Goal: Obtain resource: Obtain resource

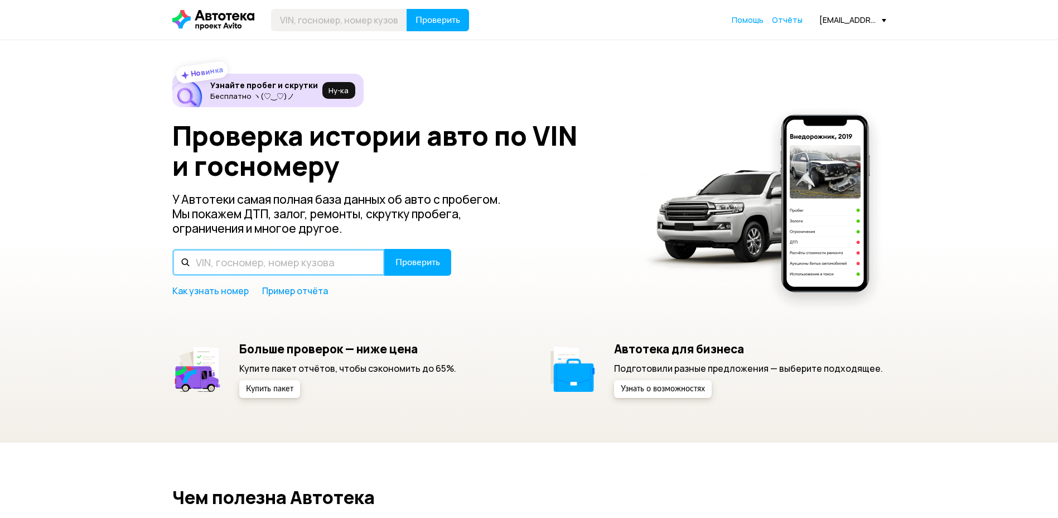
click at [294, 263] on input "text" at bounding box center [278, 262] width 213 height 27
paste input "[VEHICLE_IDENTIFICATION_NUMBER]"
type input "[VEHICLE_IDENTIFICATION_NUMBER]"
click at [384, 249] on button "Проверить" at bounding box center [417, 262] width 67 height 27
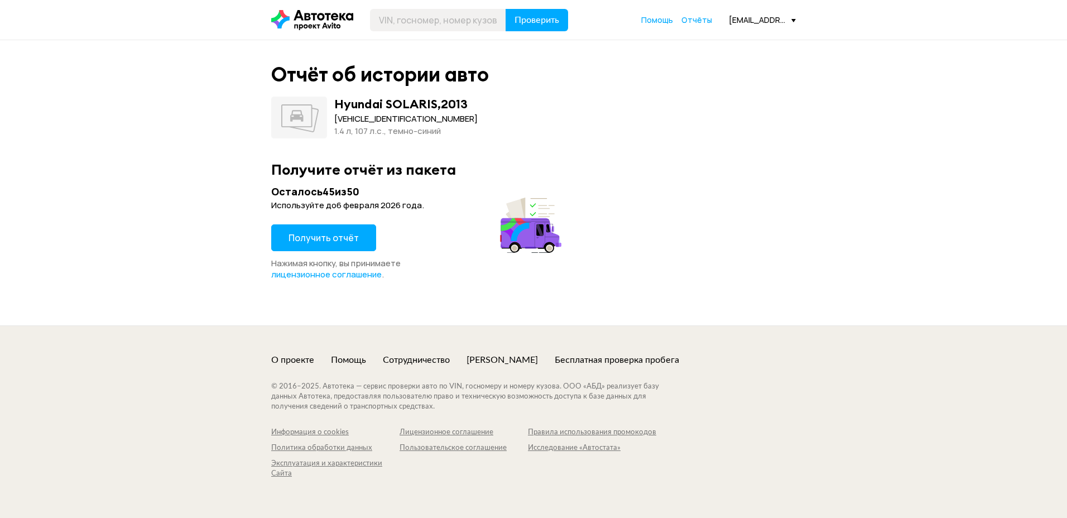
click at [321, 237] on span "Получить отчёт" at bounding box center [323, 238] width 70 height 12
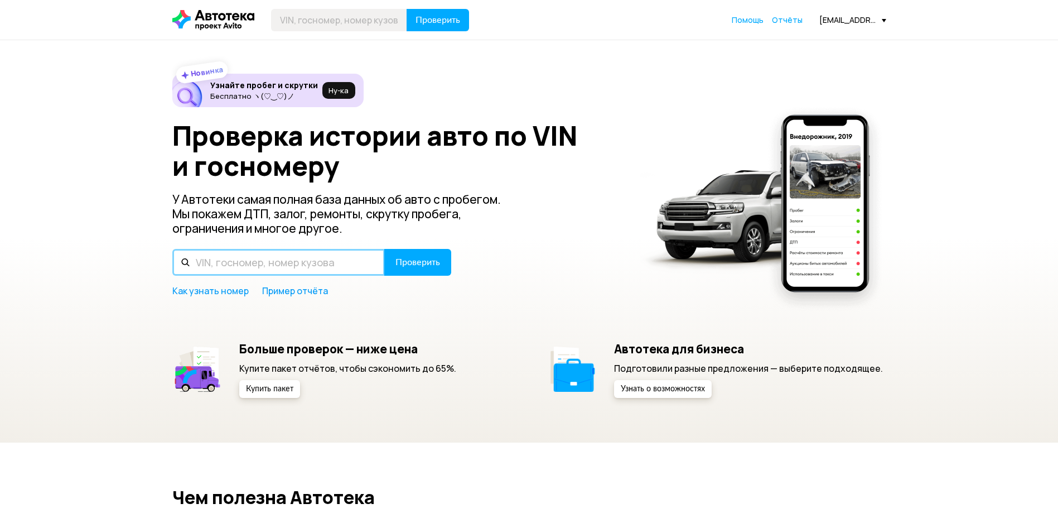
click at [292, 265] on input "text" at bounding box center [278, 262] width 213 height 27
paste input "[VEHICLE_IDENTIFICATION_NUMBER]"
type input "[VEHICLE_IDENTIFICATION_NUMBER]"
click at [384, 249] on button "Проверить" at bounding box center [417, 262] width 67 height 27
click at [336, 256] on input "text" at bounding box center [278, 262] width 213 height 27
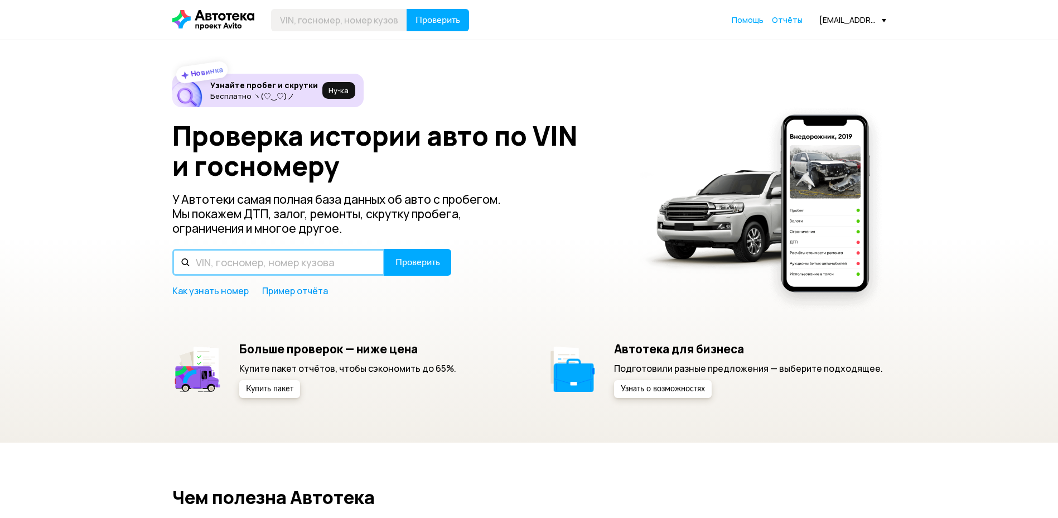
paste input "[VEHICLE_IDENTIFICATION_NUMBER]"
type input "[VEHICLE_IDENTIFICATION_NUMBER]"
click at [384, 249] on button "Проверить" at bounding box center [417, 262] width 67 height 27
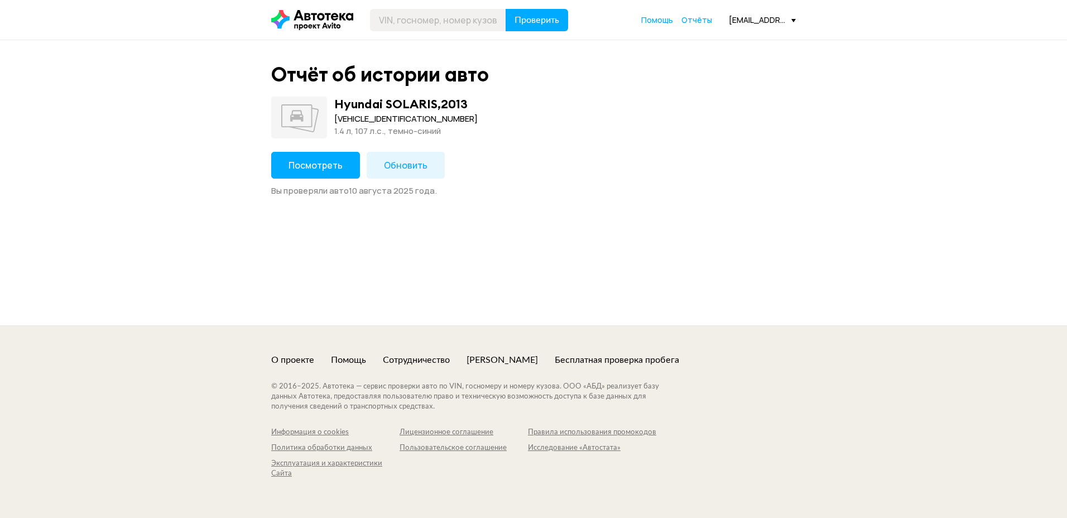
click at [308, 178] on button "Посмотреть" at bounding box center [315, 165] width 89 height 27
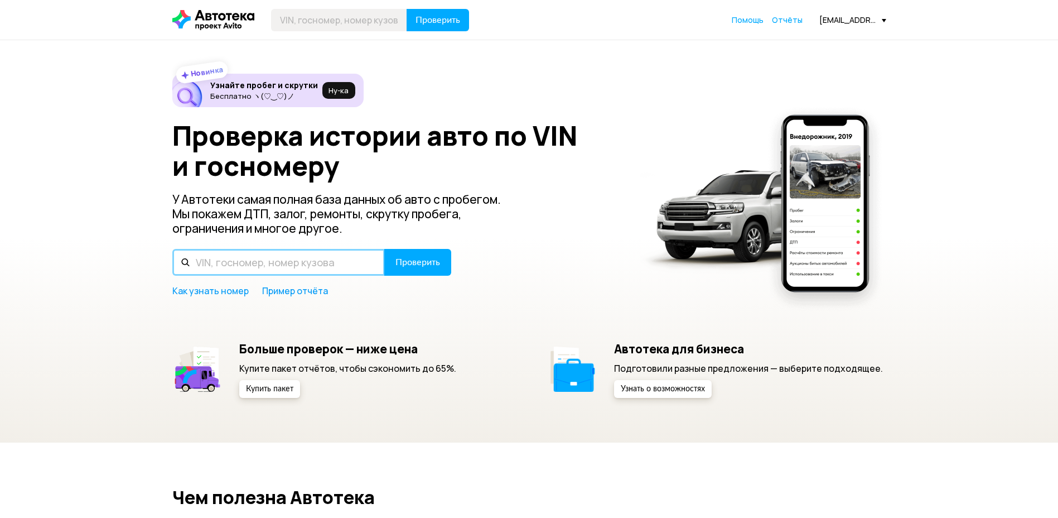
click at [255, 257] on input "text" at bounding box center [278, 262] width 213 height 27
paste input "[US_VEHICLE_IDENTIFICATION_NUMBER]"
type input "[US_VEHICLE_IDENTIFICATION_NUMBER]"
click at [384, 249] on button "Проверить" at bounding box center [417, 262] width 67 height 27
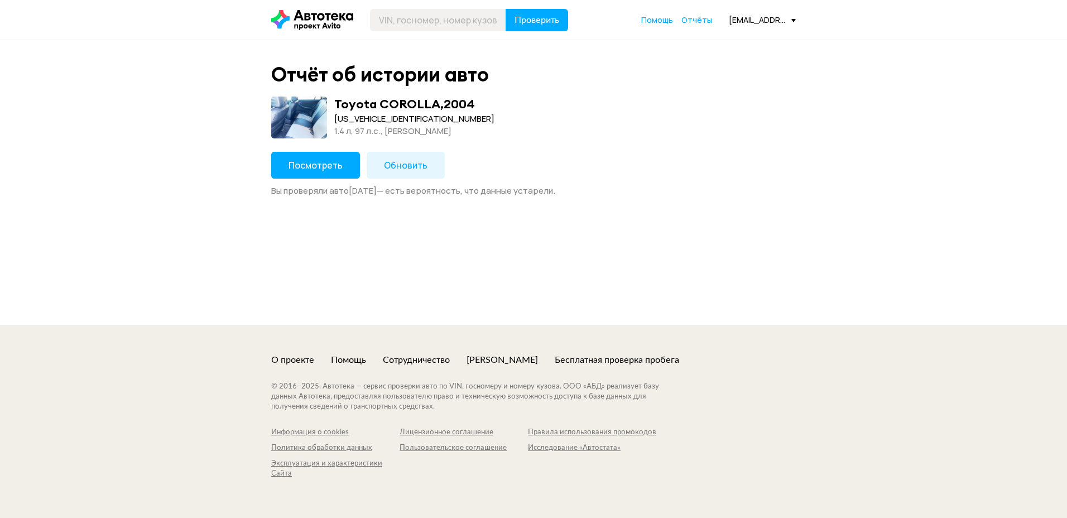
click at [332, 161] on span "Посмотреть" at bounding box center [315, 165] width 54 height 12
